Goal: Information Seeking & Learning: Learn about a topic

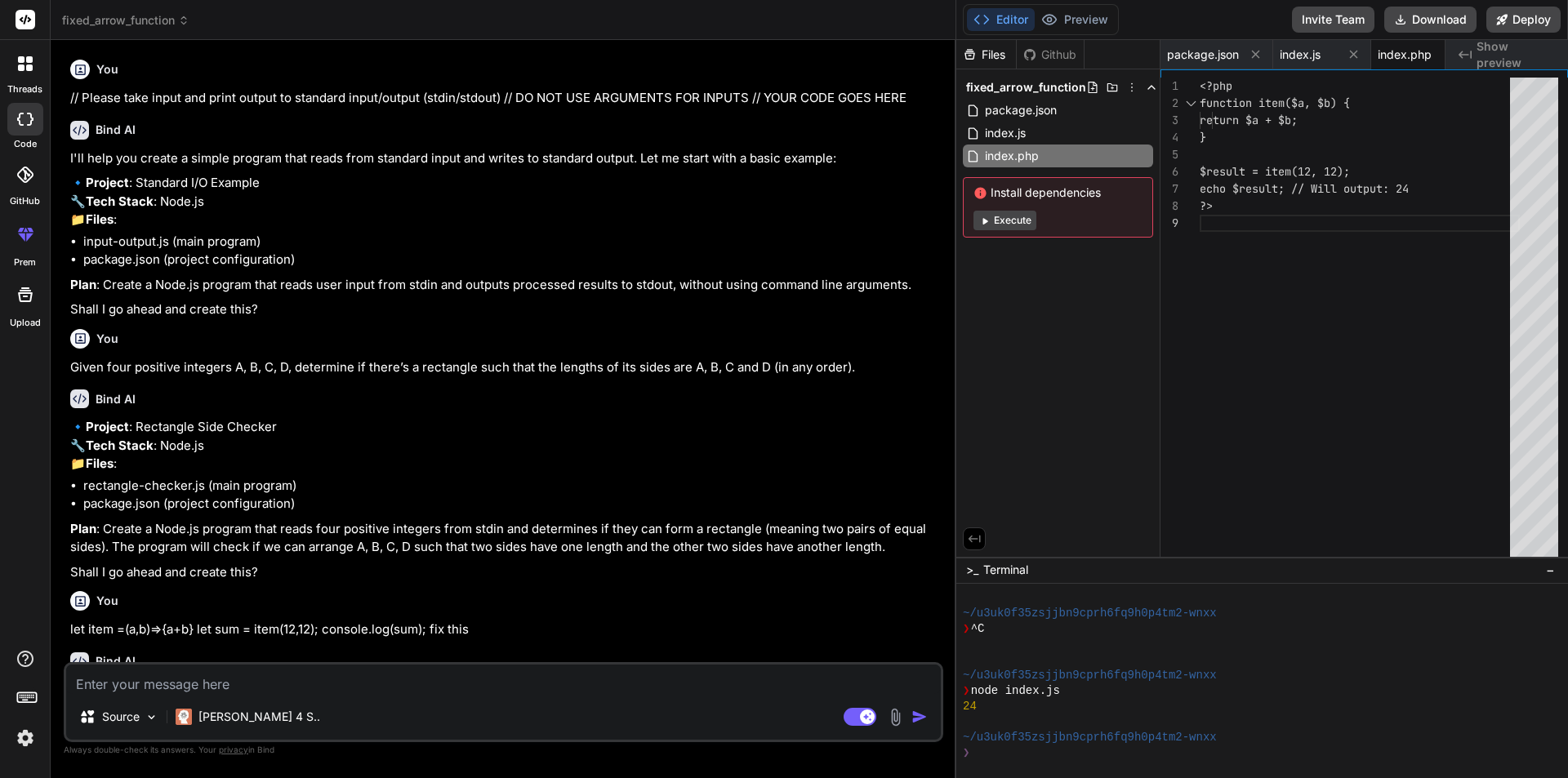
scroll to position [77, 0]
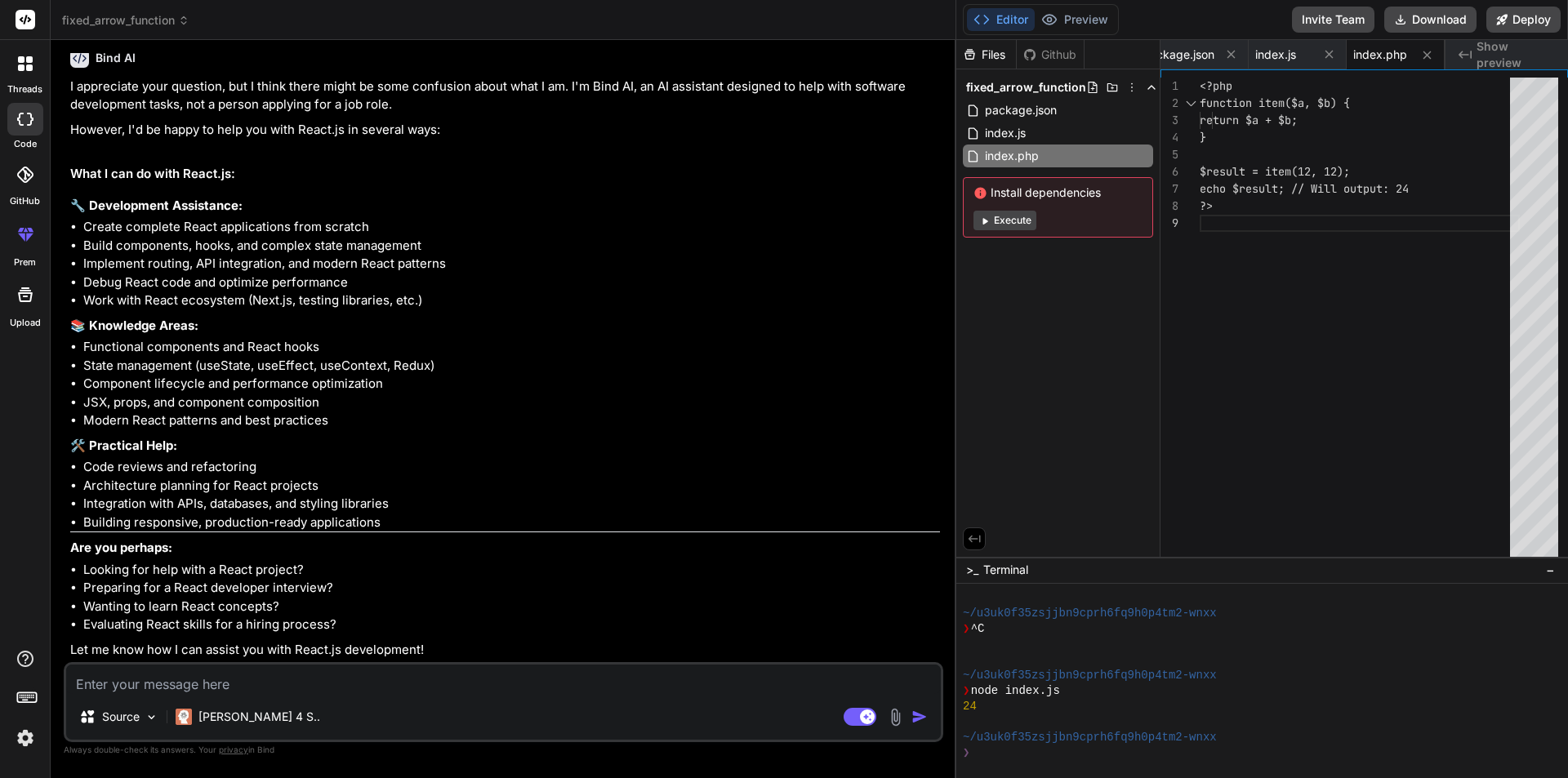
click at [270, 682] on textarea at bounding box center [503, 679] width 874 height 30
type textarea "r"
type textarea "x"
type textarea "re"
type textarea "x"
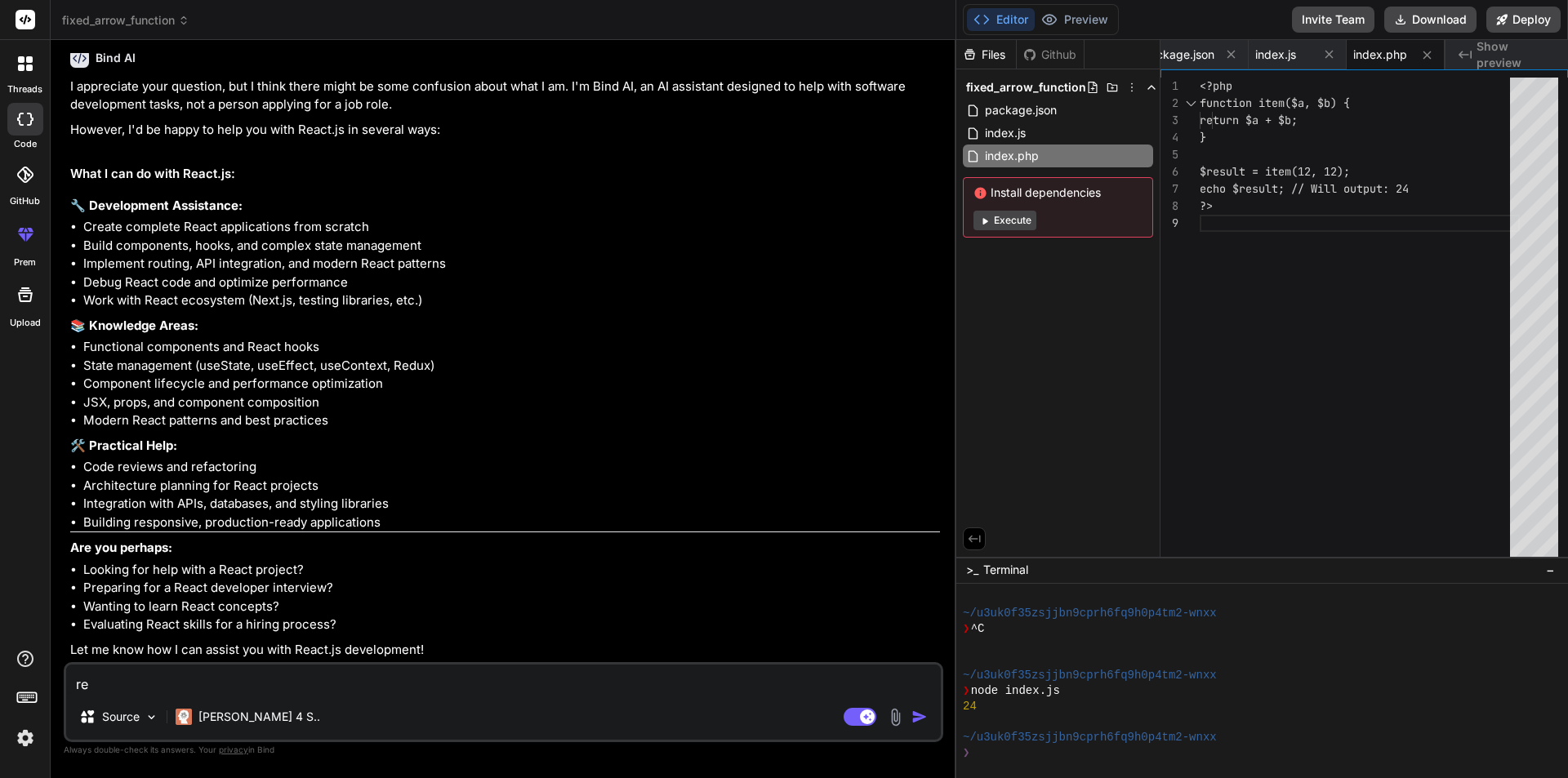
type textarea "rea"
type textarea "x"
type textarea "reac"
type textarea "x"
type textarea "react"
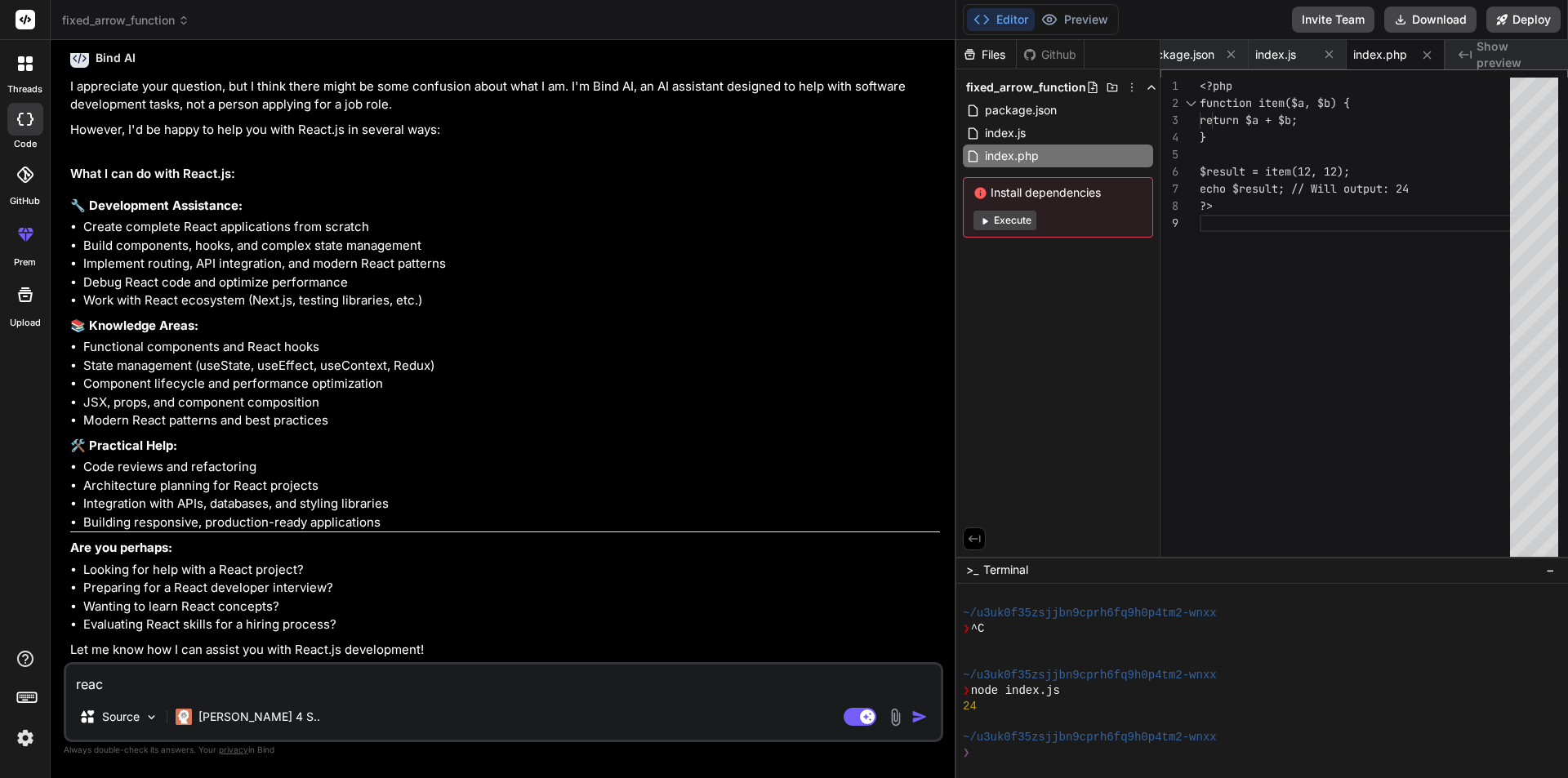
type textarea "x"
type textarea "react"
type textarea "x"
type textarea "react j"
type textarea "x"
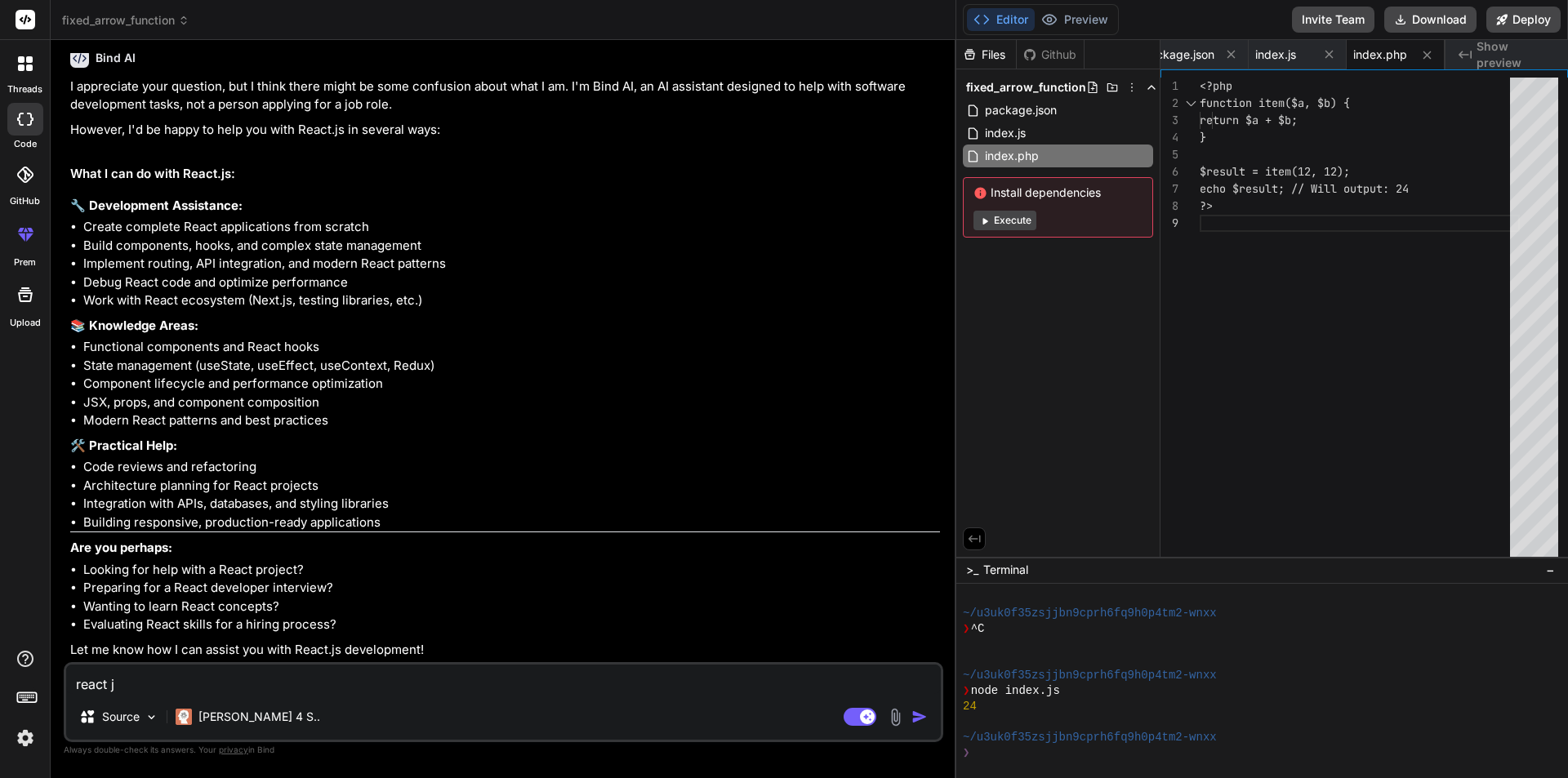
type textarea "react js"
type textarea "x"
type textarea "react js"
type textarea "x"
type textarea "react js d"
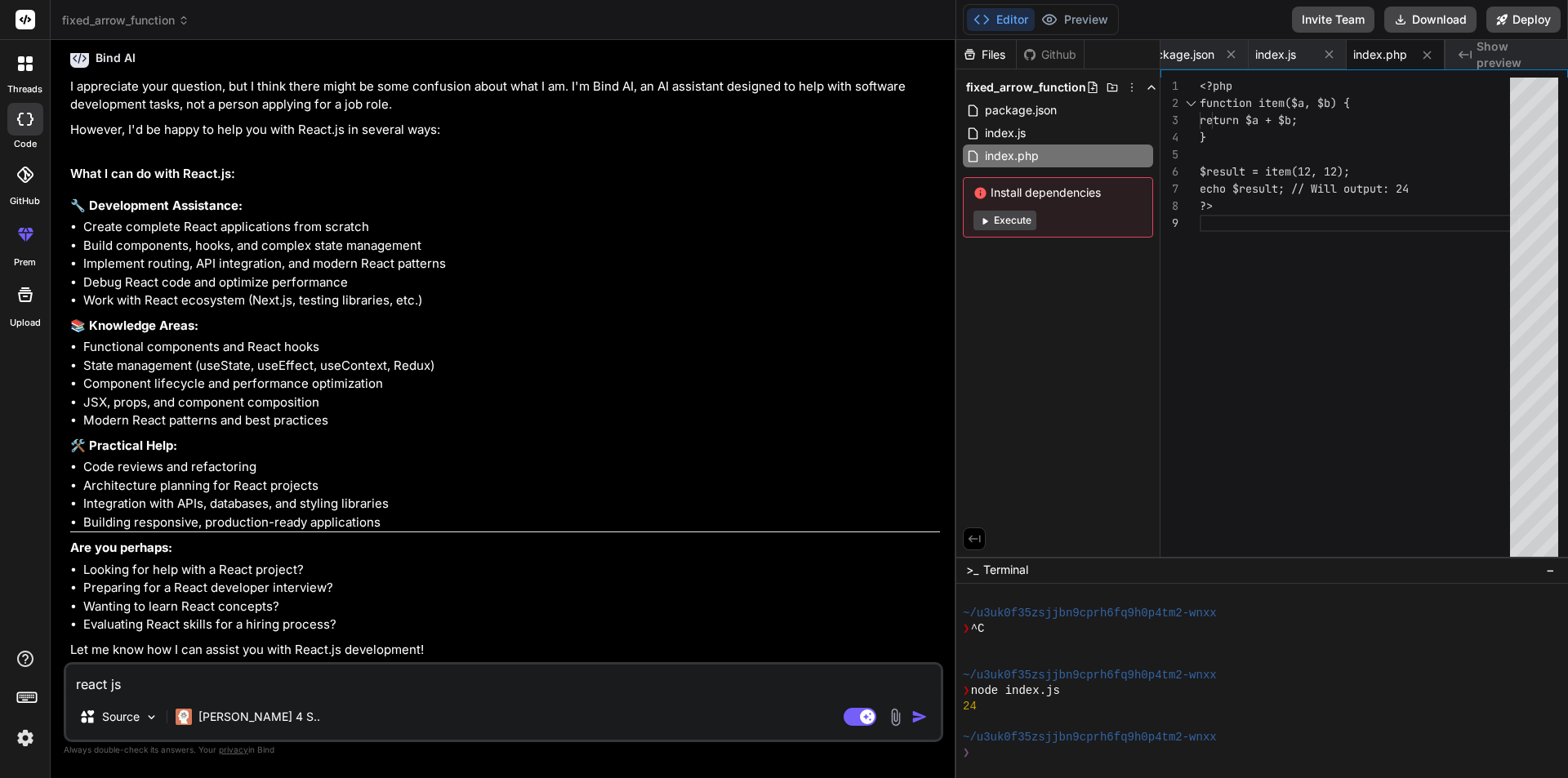
type textarea "x"
type textarea "react js da"
type textarea "x"
type textarea "react js dat"
type textarea "x"
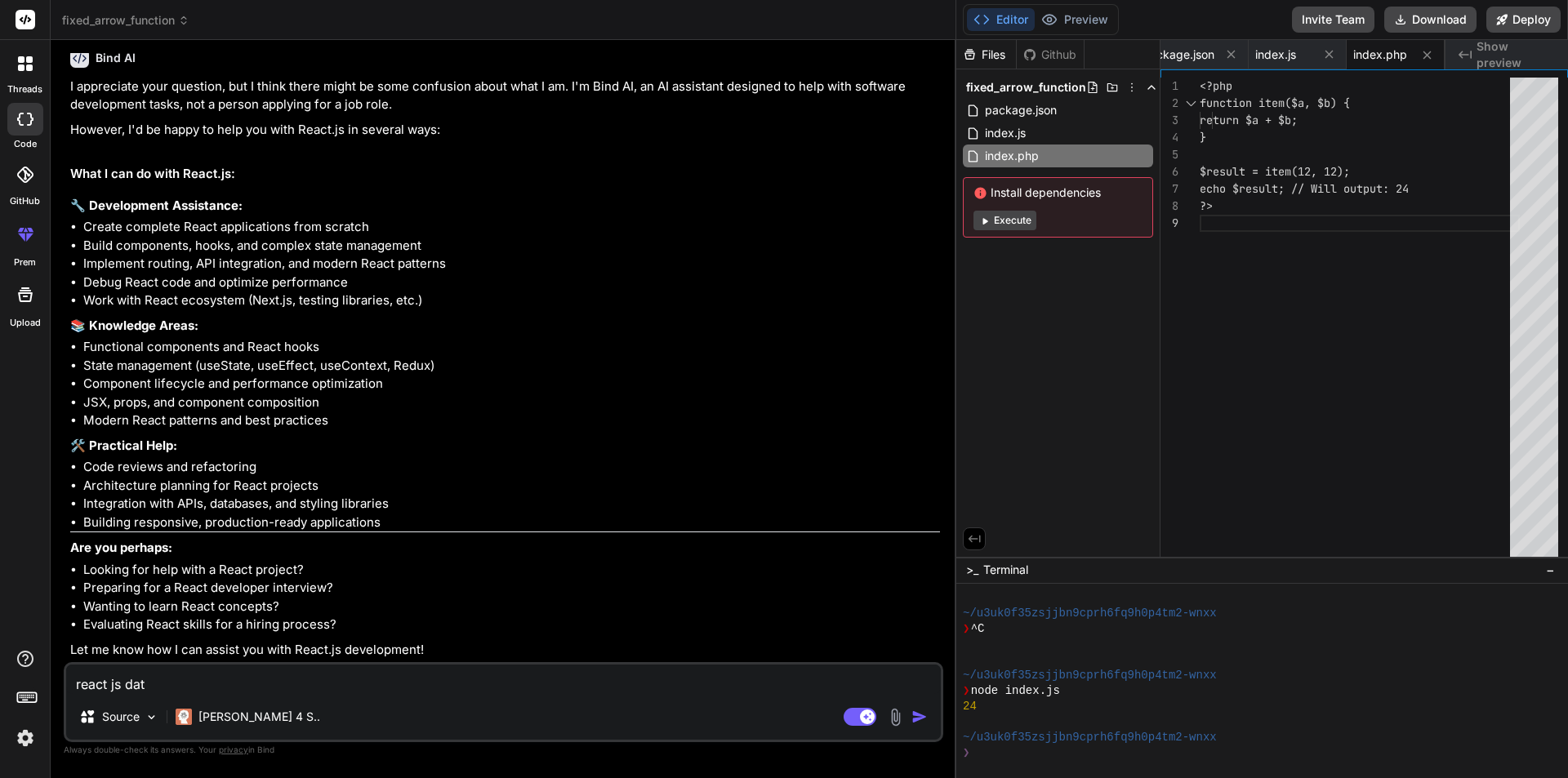
type textarea "react js data"
type textarea "x"
type textarea "react js datat"
type textarea "x"
type textarea "react js datata"
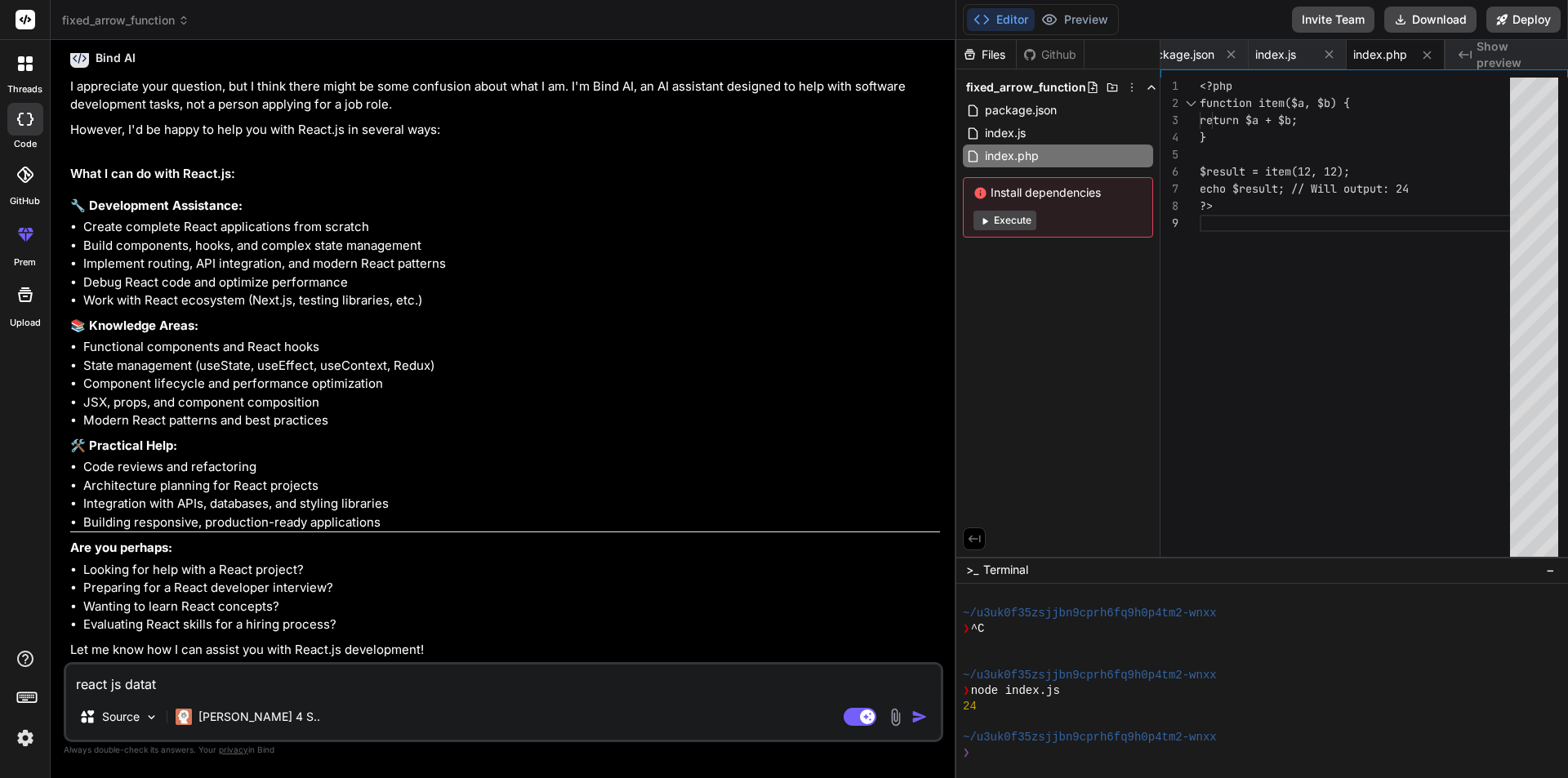
type textarea "x"
type textarea "react js datatab"
type textarea "x"
type textarea "react js datatabl"
type textarea "x"
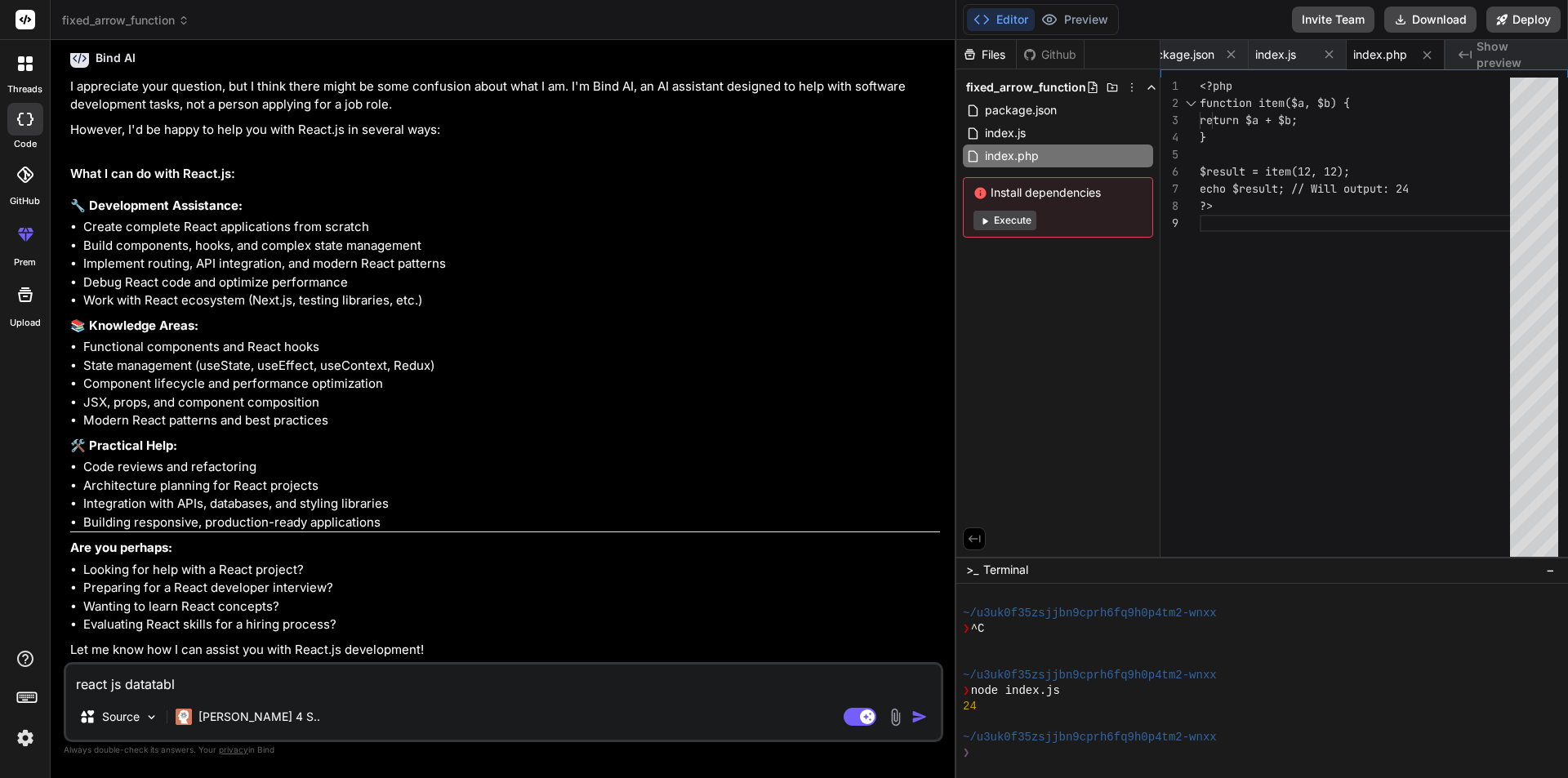
type textarea "react js datatable"
type textarea "x"
type textarea "react js datatable"
type textarea "x"
type textarea "react js datatable h"
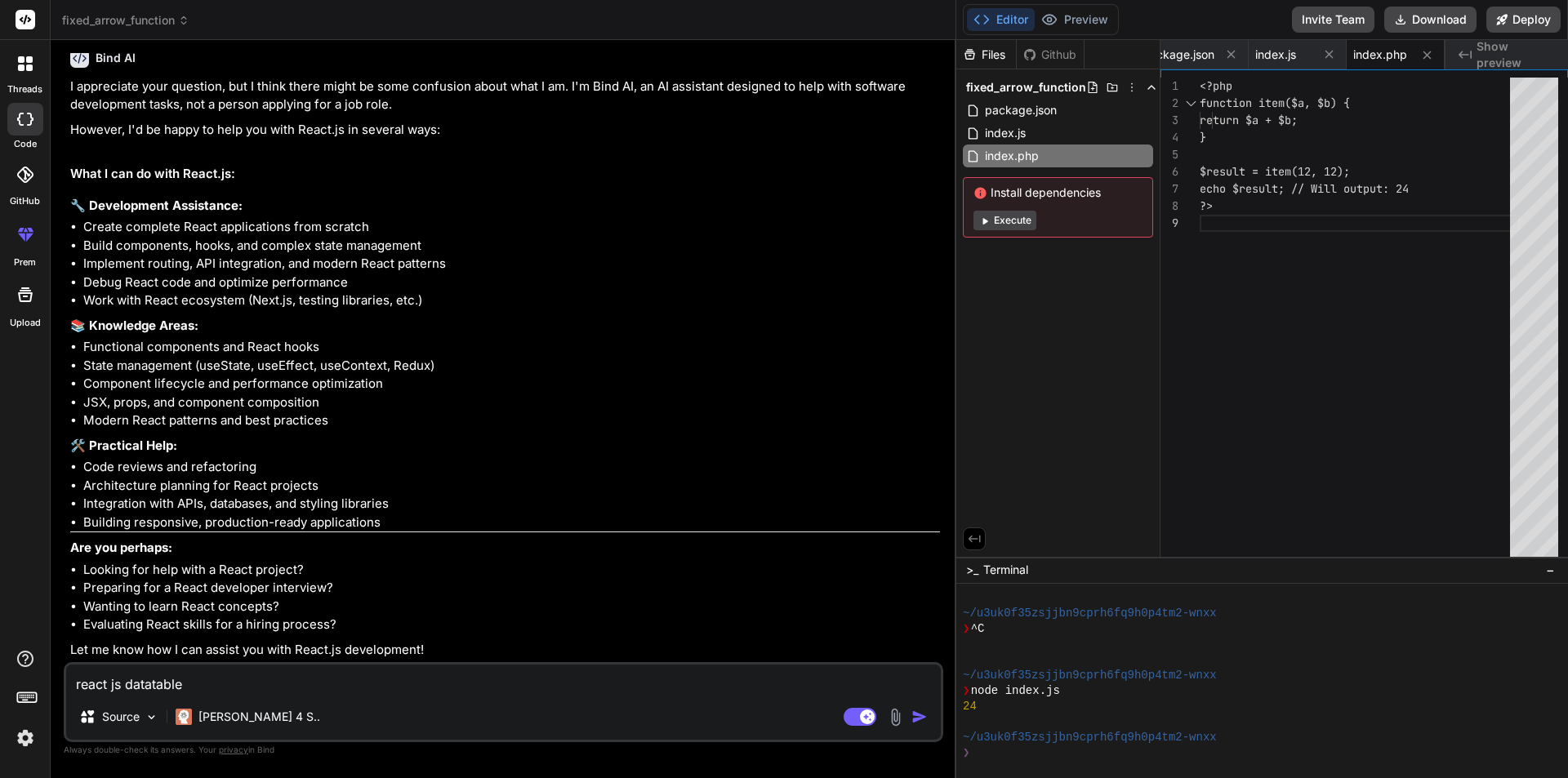
type textarea "x"
type textarea "react js datatable ht"
type textarea "x"
type textarea "react js datatable htm"
type textarea "x"
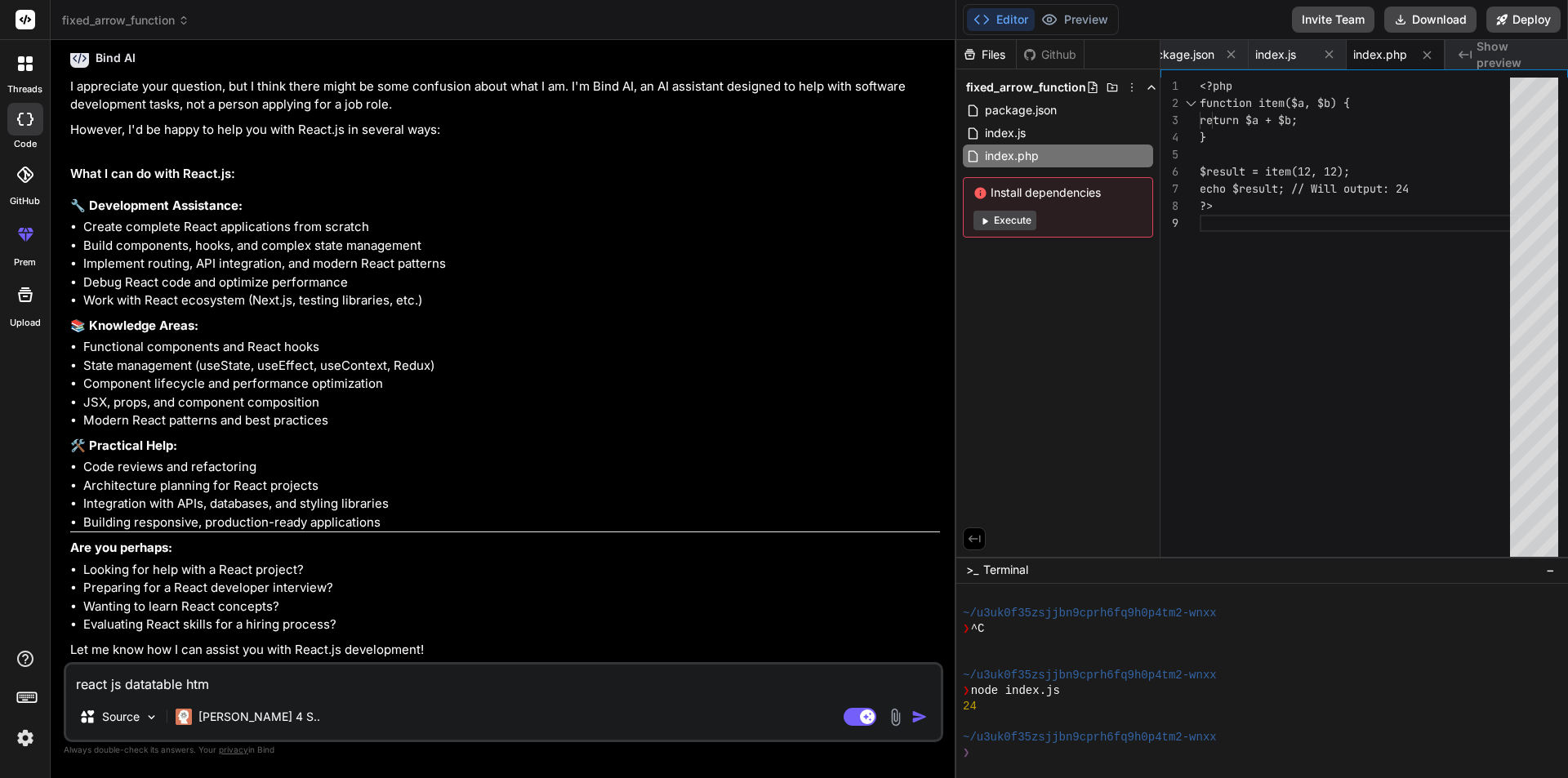
type textarea "react js datatable html"
type textarea "x"
type textarea "react js datatable html"
type textarea "x"
type textarea "react js datatable html i"
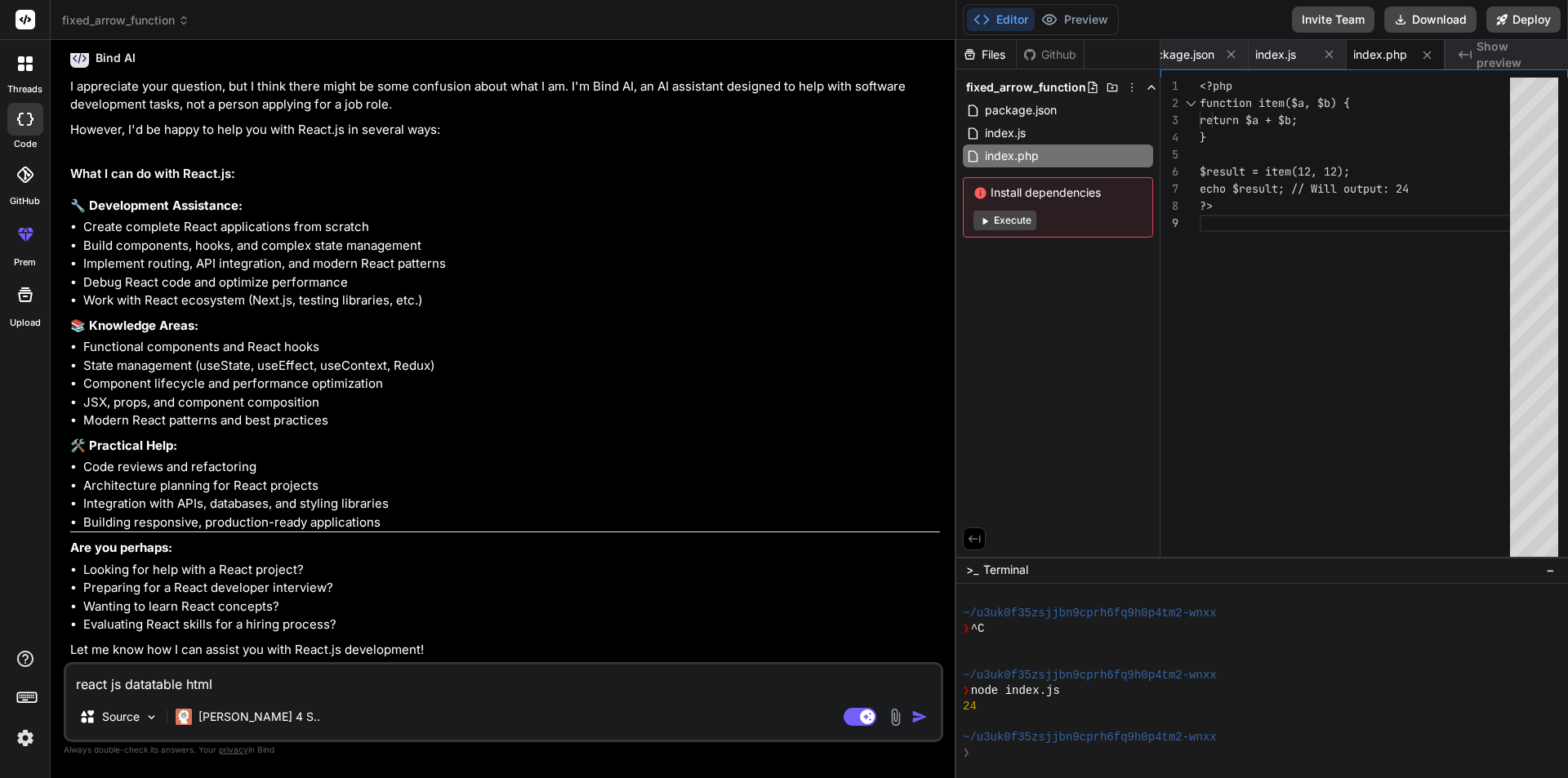
type textarea "x"
type textarea "react js datatable html in"
type textarea "x"
type textarea "react js datatable html in"
type textarea "x"
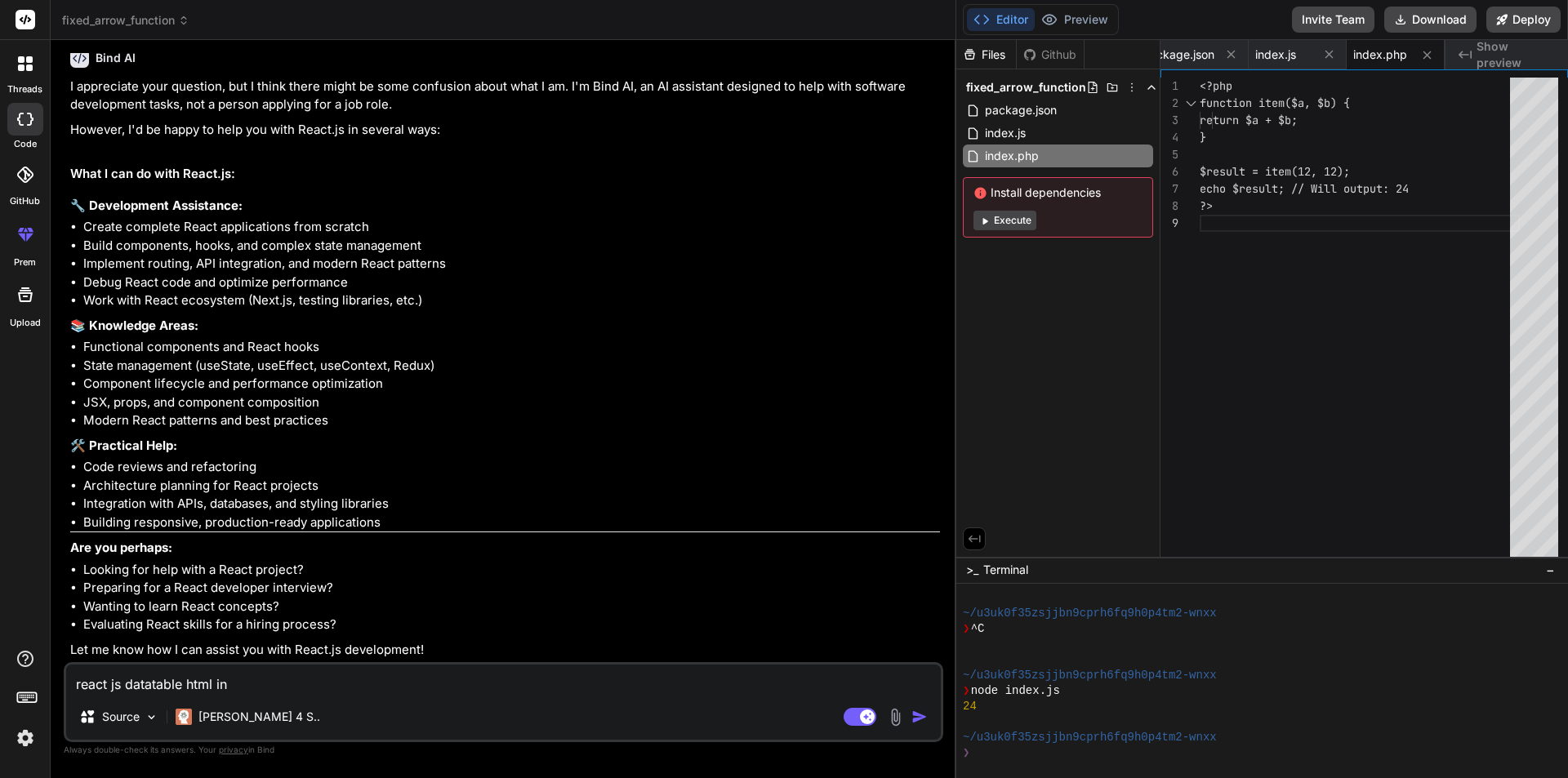
type textarea "react js datatable html in b"
type textarea "x"
type textarea "react js datatable html in bo"
type textarea "x"
type textarea "react js datatable html in boo"
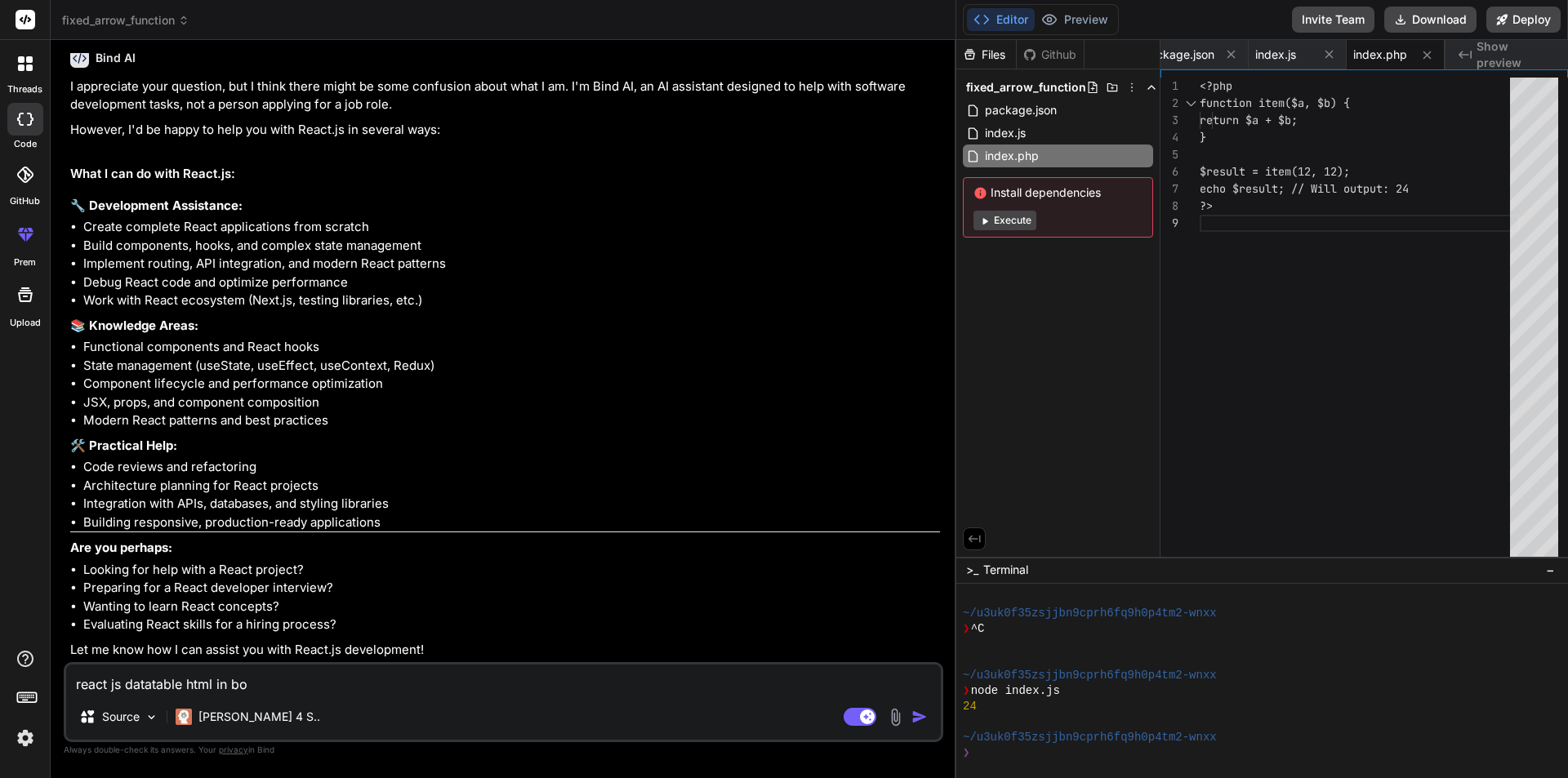
type textarea "x"
type textarea "react js datatable html in boot"
type textarea "x"
type textarea "react js datatable html in boots"
type textarea "x"
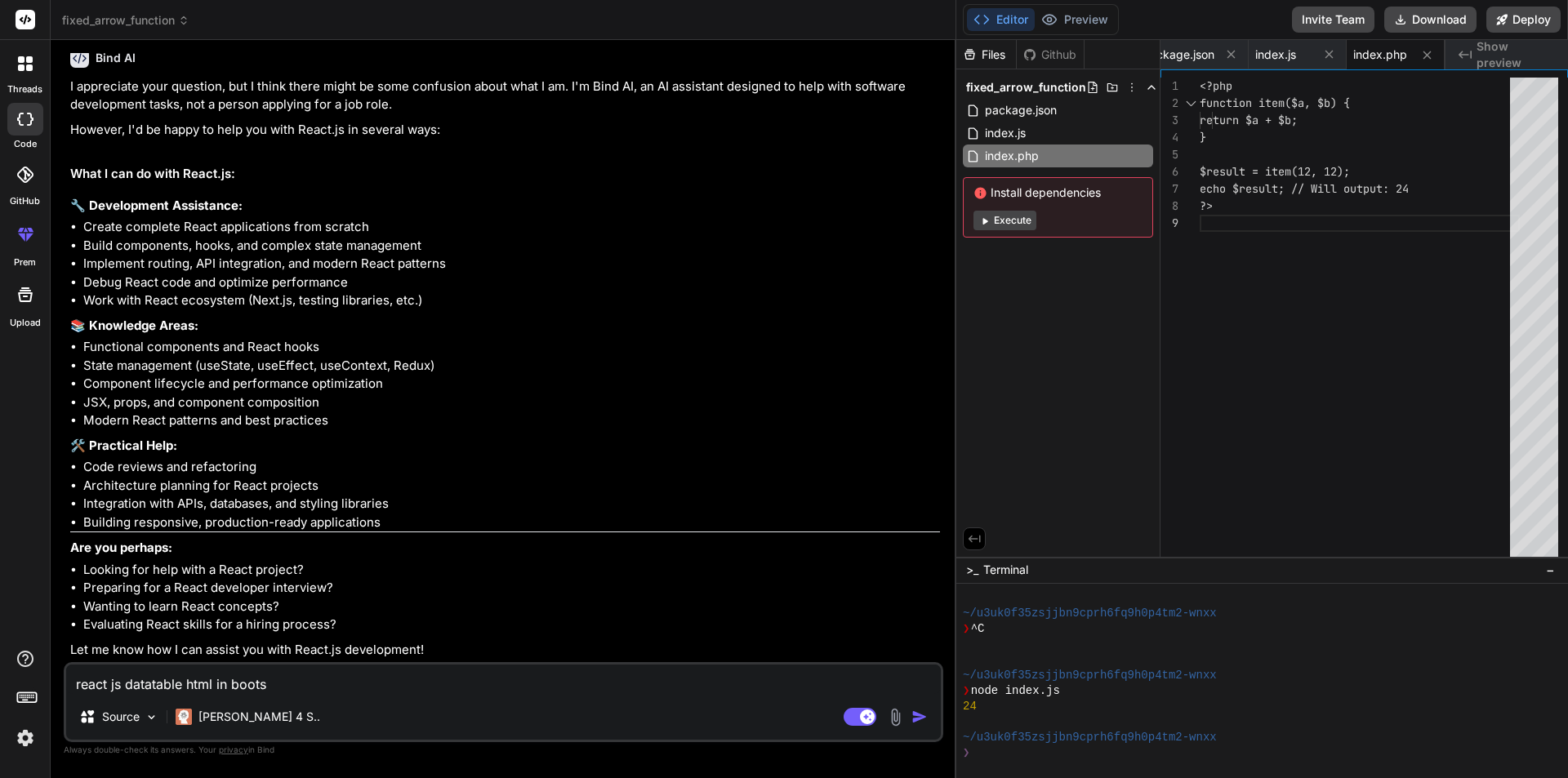
type textarea "react js datatable html in bootsa"
type textarea "x"
type textarea "react js datatable html in bootsar"
type textarea "x"
type textarea "react js datatable html in bootsara"
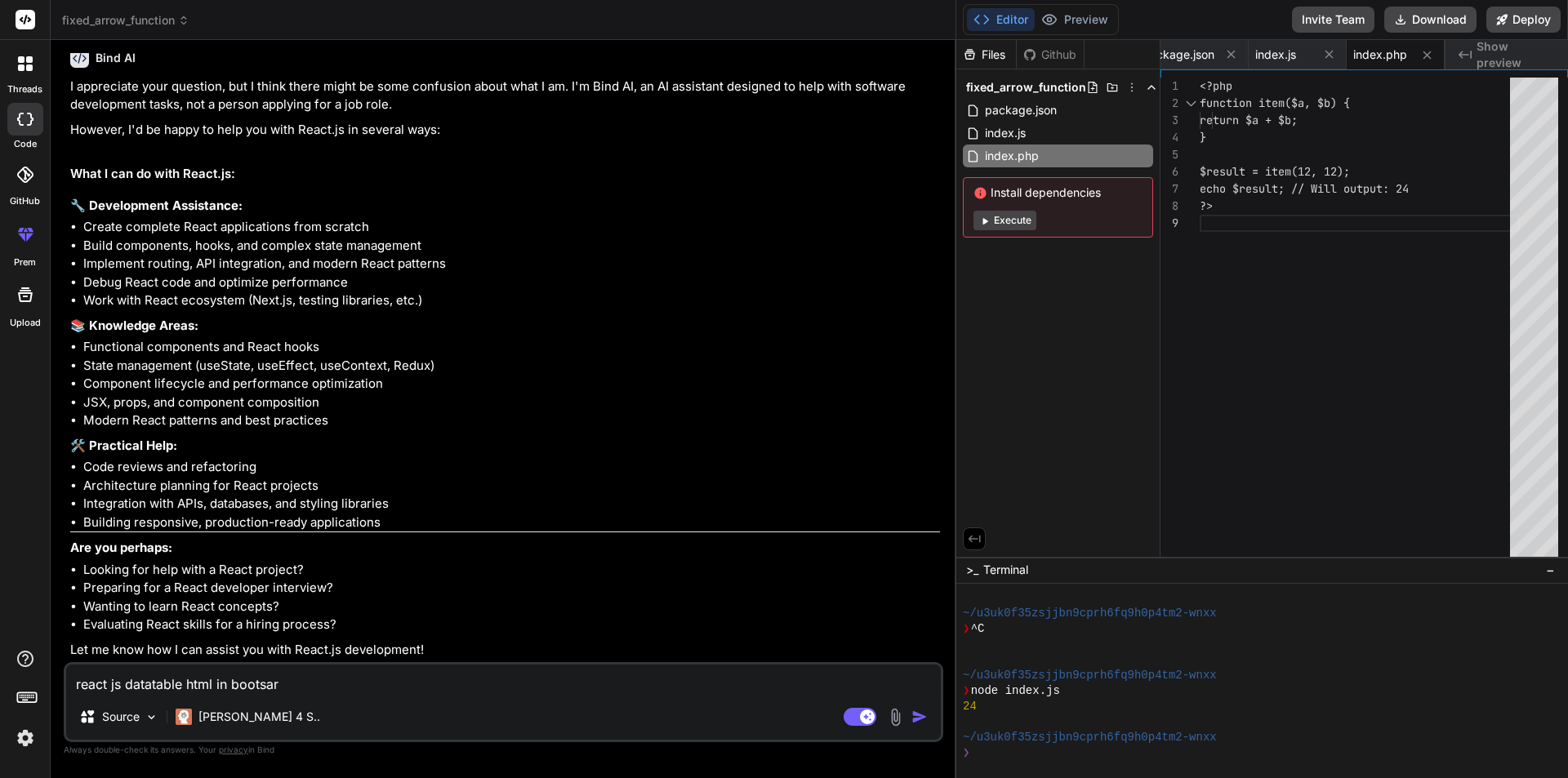
type textarea "x"
type textarea "react js datatable html in bootsarap"
type textarea "x"
